Goal: Task Accomplishment & Management: Use online tool/utility

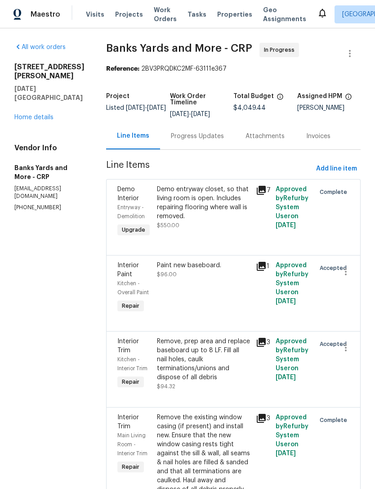
scroll to position [29, 0]
click at [40, 114] on link "Home details" at bounding box center [33, 117] width 39 height 6
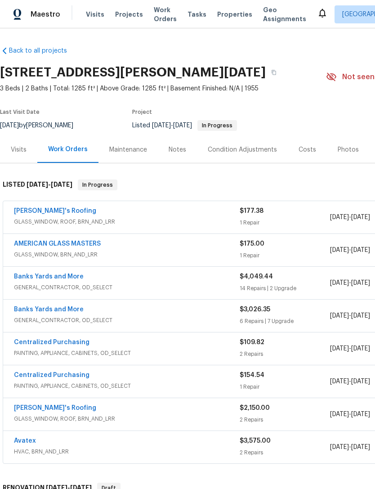
click at [57, 208] on link "[PERSON_NAME]'s Roofing" at bounding box center [55, 211] width 82 height 6
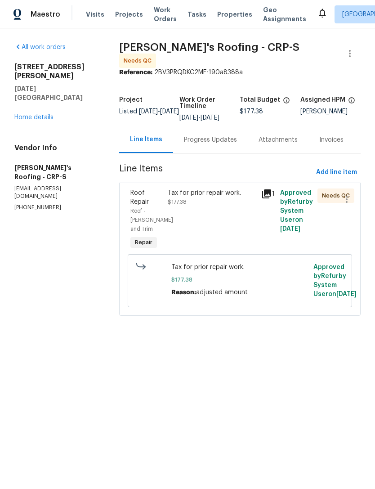
click at [242, 215] on div "Tax for prior repair work. $177.38" at bounding box center [212, 220] width 94 height 68
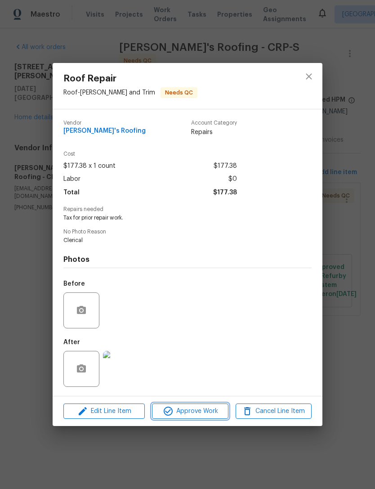
click at [203, 419] on button "Approve Work" at bounding box center [190, 412] width 76 height 16
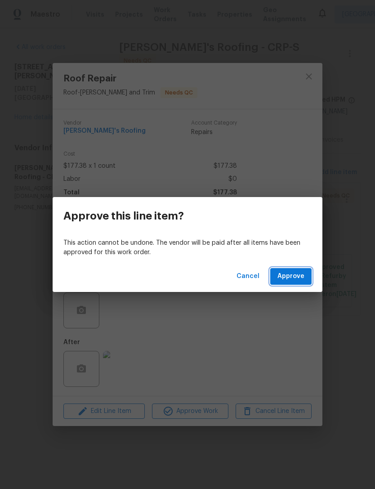
click at [294, 273] on span "Approve" at bounding box center [291, 276] width 27 height 11
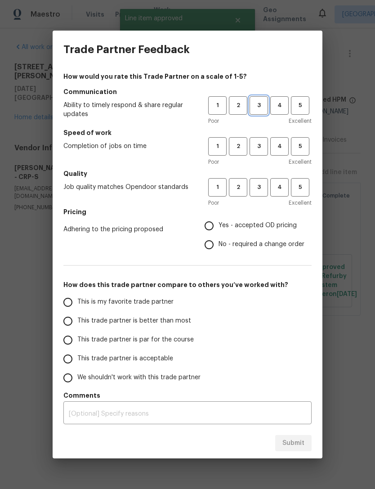
click at [260, 104] on span "3" at bounding box center [259, 105] width 17 height 10
click at [258, 153] on button "3" at bounding box center [259, 146] width 18 height 18
click at [260, 175] on h5 "Quality" at bounding box center [187, 173] width 248 height 9
click at [266, 191] on span "3" at bounding box center [259, 187] width 17 height 10
click at [215, 251] on input "No - required a change order" at bounding box center [209, 244] width 19 height 19
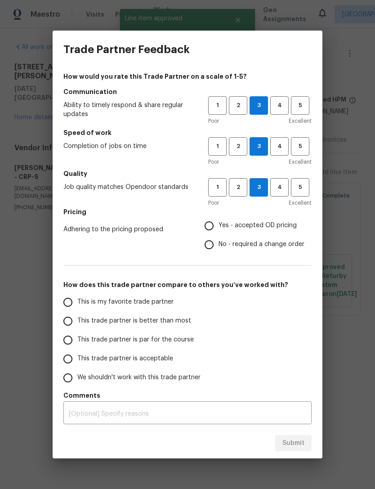
radio input "true"
click at [172, 320] on span "This trade partner is better than most" at bounding box center [134, 320] width 114 height 9
click at [77, 320] on input "This trade partner is better than most" at bounding box center [68, 321] width 19 height 19
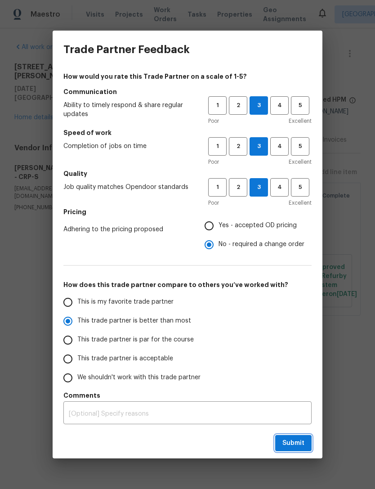
click at [310, 443] on button "Submit" at bounding box center [293, 443] width 36 height 17
radio input "true"
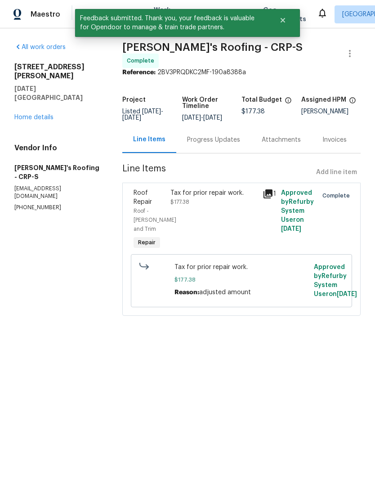
click at [44, 114] on link "Home details" at bounding box center [33, 117] width 39 height 6
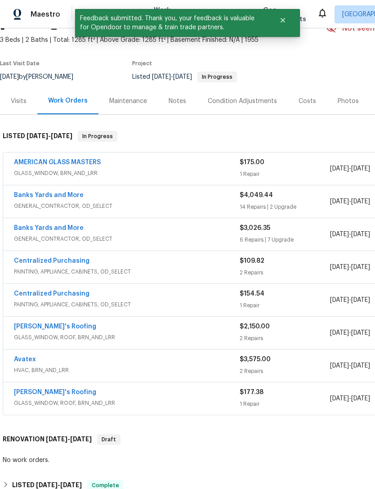
scroll to position [49, 0]
click at [64, 195] on link "Banks Yards and More" at bounding box center [49, 195] width 70 height 6
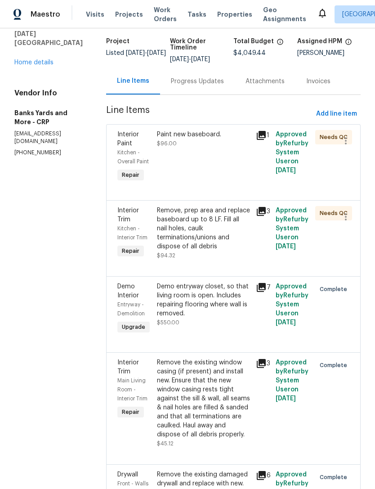
scroll to position [49, 0]
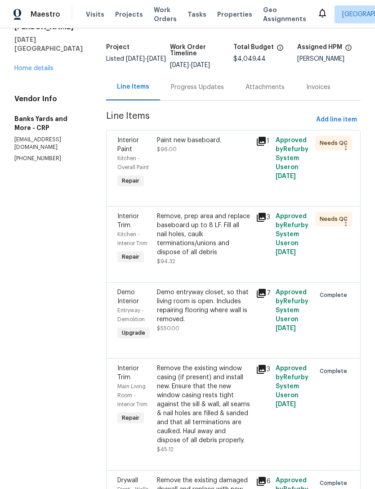
click at [230, 171] on div "Paint new baseboard. $96.00" at bounding box center [203, 162] width 99 height 59
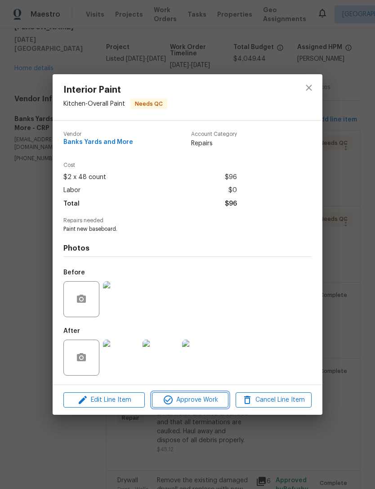
click at [207, 403] on span "Approve Work" at bounding box center [190, 400] width 71 height 11
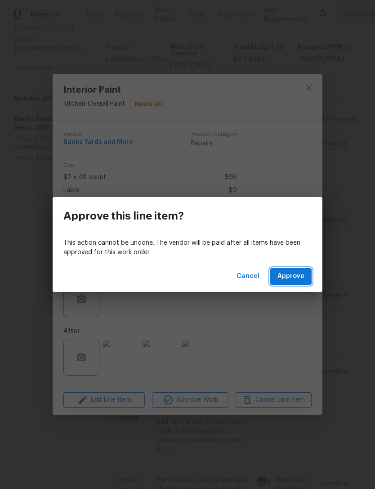
click at [296, 280] on span "Approve" at bounding box center [291, 276] width 27 height 11
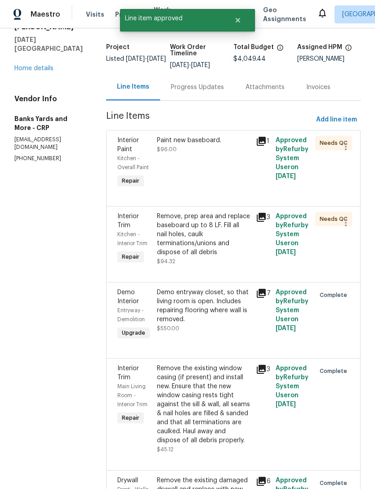
scroll to position [0, 0]
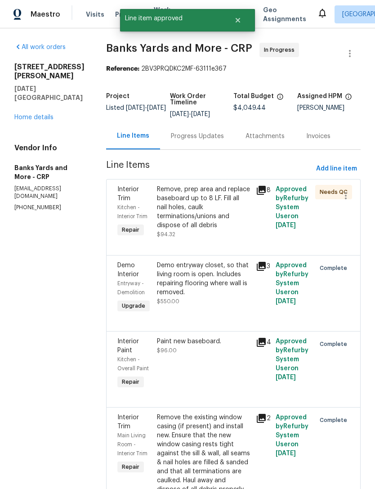
click at [233, 225] on div "Remove, prep area and replace baseboard up to 8 LF. Fill all nail holes, caulk …" at bounding box center [204, 207] width 94 height 45
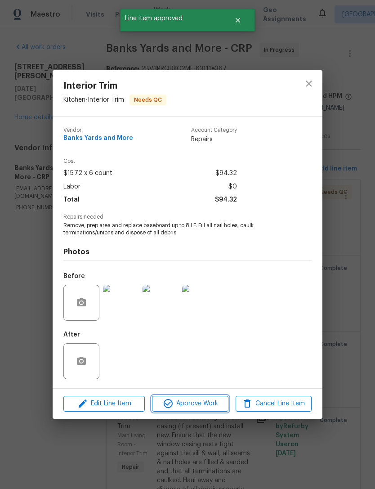
click at [201, 404] on span "Approve Work" at bounding box center [190, 403] width 71 height 11
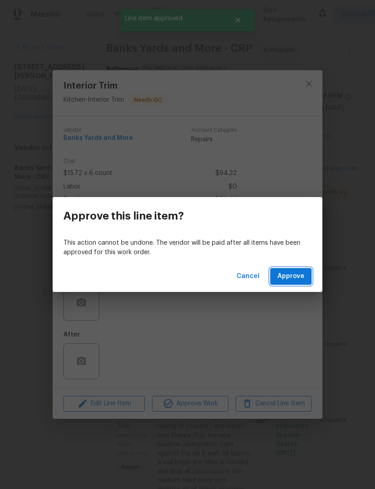
click at [302, 277] on span "Approve" at bounding box center [291, 276] width 27 height 11
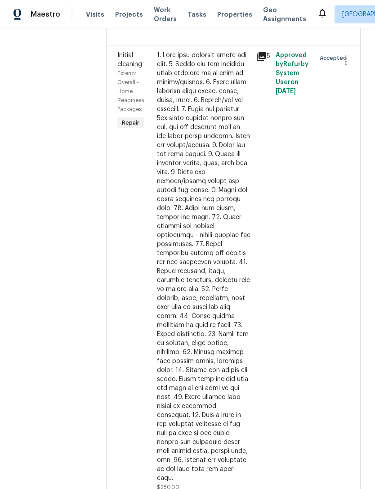
click at [248, 296] on div at bounding box center [204, 267] width 94 height 432
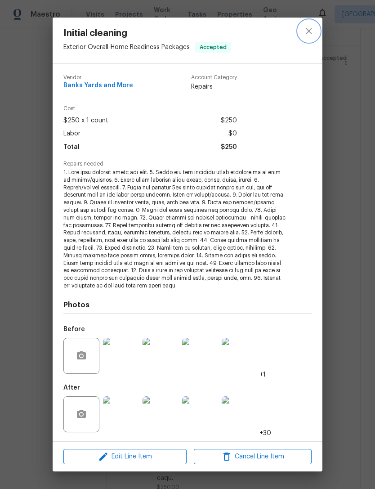
click at [307, 39] on button "close" at bounding box center [309, 31] width 22 height 22
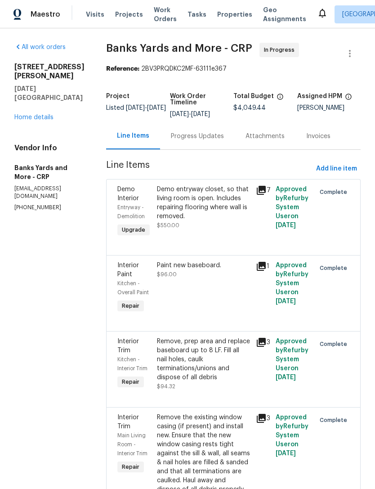
click at [47, 114] on link "Home details" at bounding box center [33, 117] width 39 height 6
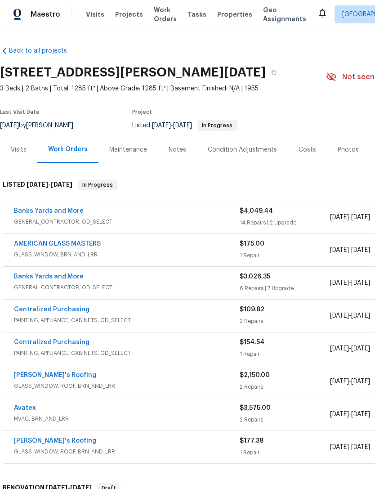
click at [59, 211] on link "Banks Yards and More" at bounding box center [49, 211] width 70 height 6
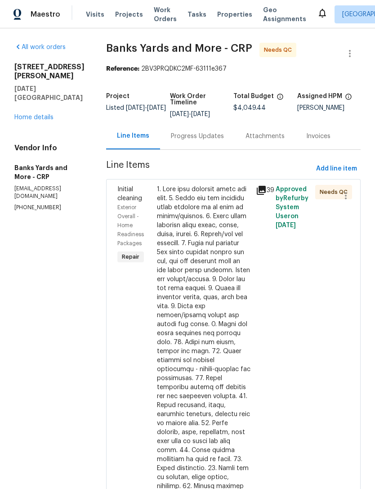
click at [329, 383] on div "Needs QC" at bounding box center [323, 405] width 20 height 446
click at [318, 353] on div "Needs QC" at bounding box center [323, 405] width 20 height 446
click at [311, 390] on div "Approved by Refurby System User on [DATE]" at bounding box center [293, 405] width 40 height 446
click at [306, 389] on div "Approved by Refurby System User on [DATE]" at bounding box center [293, 405] width 40 height 446
click at [206, 372] on div at bounding box center [204, 401] width 94 height 432
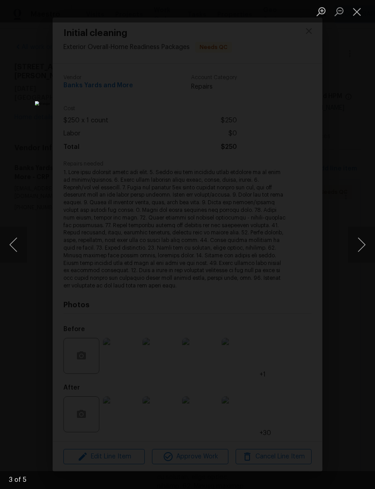
click at [360, 13] on button "Close lightbox" at bounding box center [357, 12] width 18 height 16
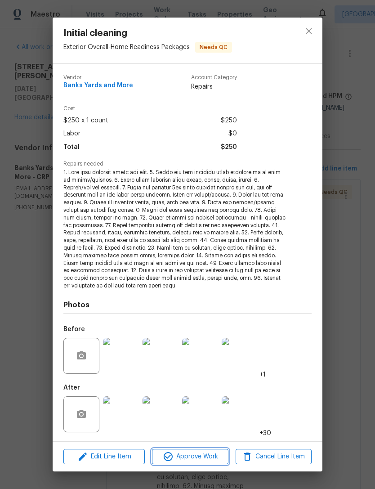
click at [197, 454] on span "Approve Work" at bounding box center [190, 456] width 71 height 11
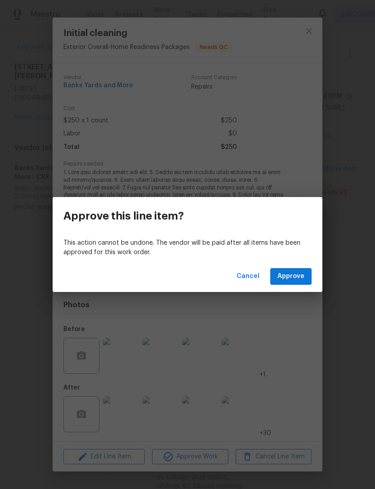
click at [298, 279] on span "Approve" at bounding box center [291, 276] width 27 height 11
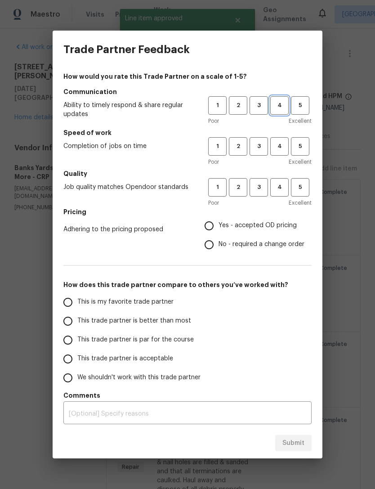
click at [284, 109] on span "4" at bounding box center [279, 105] width 17 height 10
click at [283, 143] on span "4" at bounding box center [279, 146] width 17 height 10
click at [283, 184] on span "4" at bounding box center [279, 187] width 17 height 10
click at [263, 220] on label "Yes - accepted OD pricing" at bounding box center [252, 225] width 105 height 19
click at [219, 220] on input "Yes - accepted OD pricing" at bounding box center [209, 225] width 19 height 19
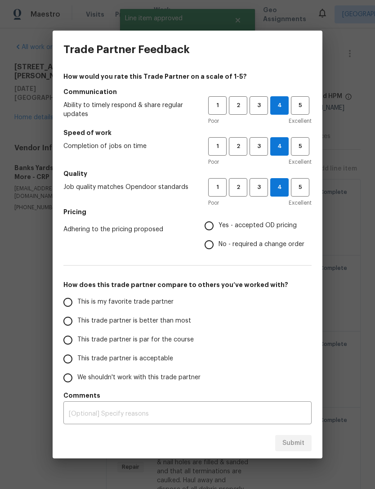
radio input "true"
click at [170, 301] on span "This is my favorite trade partner" at bounding box center [125, 302] width 96 height 9
click at [77, 301] on input "This is my favorite trade partner" at bounding box center [68, 302] width 19 height 19
click at [304, 439] on span "Submit" at bounding box center [294, 443] width 22 height 11
radio input "true"
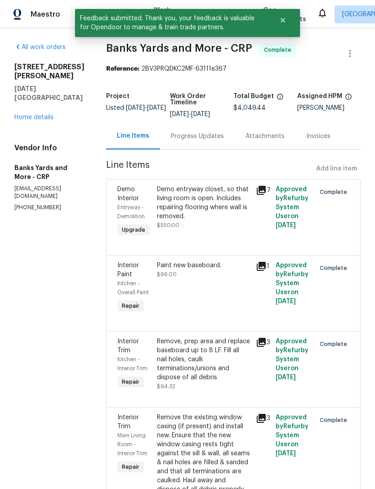
click at [34, 117] on div "All work orders [STREET_ADDRESS][PERSON_NAME][DATE] Home details Vendor Info Ba…" at bounding box center [49, 127] width 70 height 169
click at [30, 103] on div "[STREET_ADDRESS][PERSON_NAME][DATE] Home details" at bounding box center [49, 92] width 70 height 59
click at [26, 114] on link "Home details" at bounding box center [33, 117] width 39 height 6
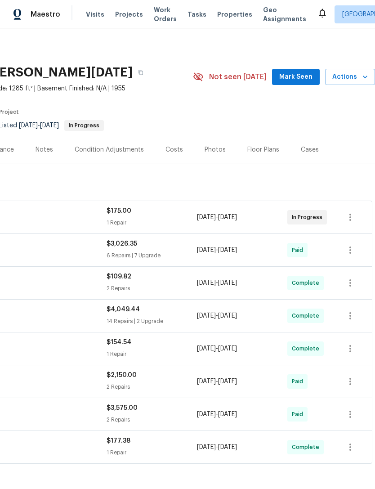
scroll to position [0, 133]
